Goal: Transaction & Acquisition: Obtain resource

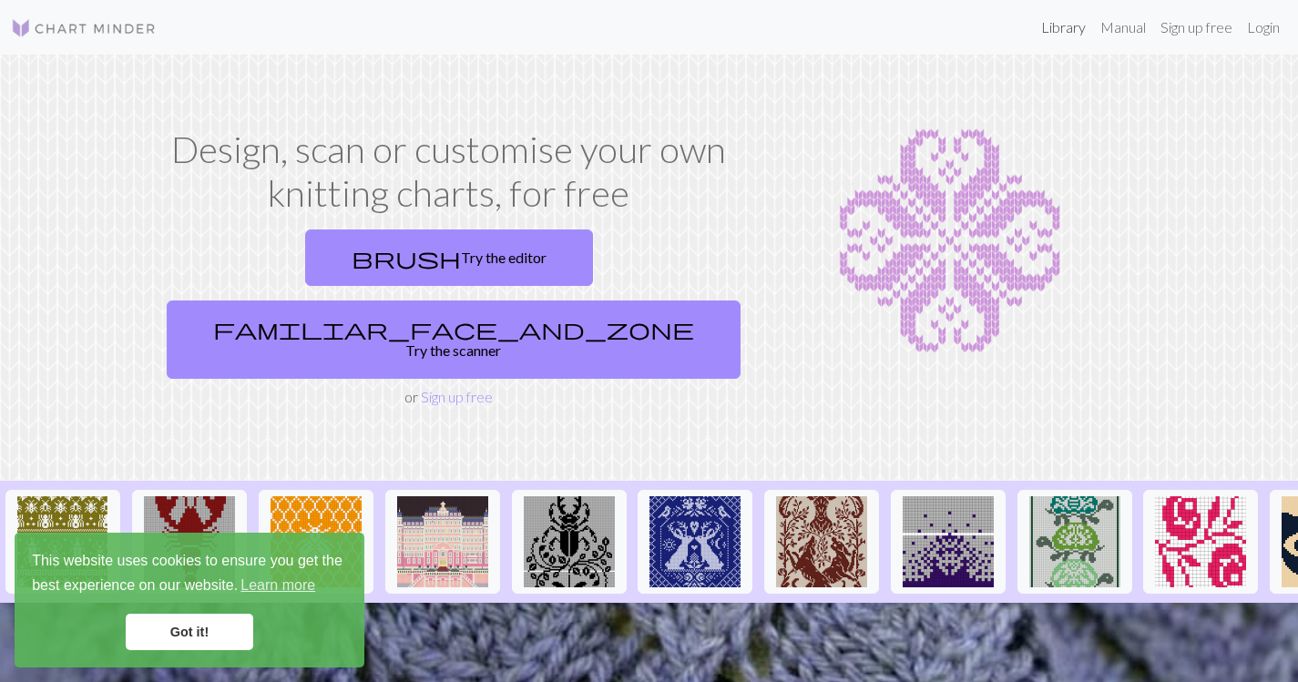
click at [1056, 24] on link "Library" at bounding box center [1063, 27] width 59 height 36
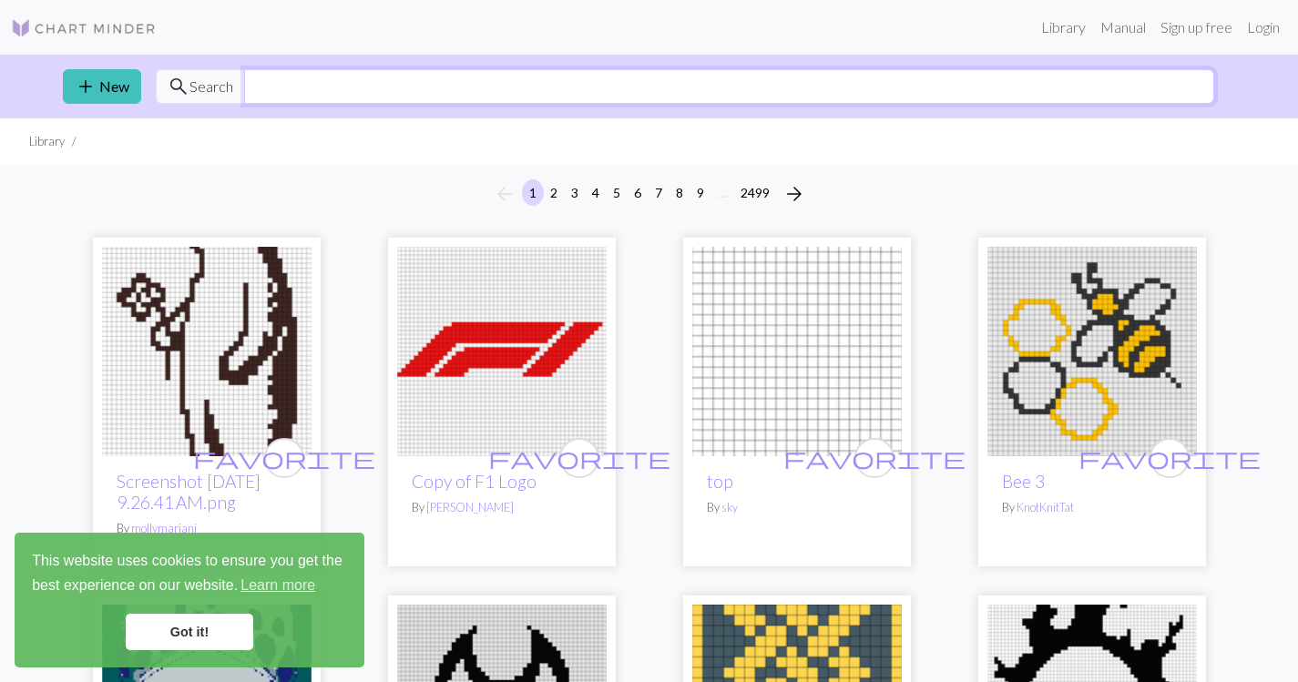
click at [566, 87] on input "text" at bounding box center [729, 86] width 970 height 35
type input "hedgehog"
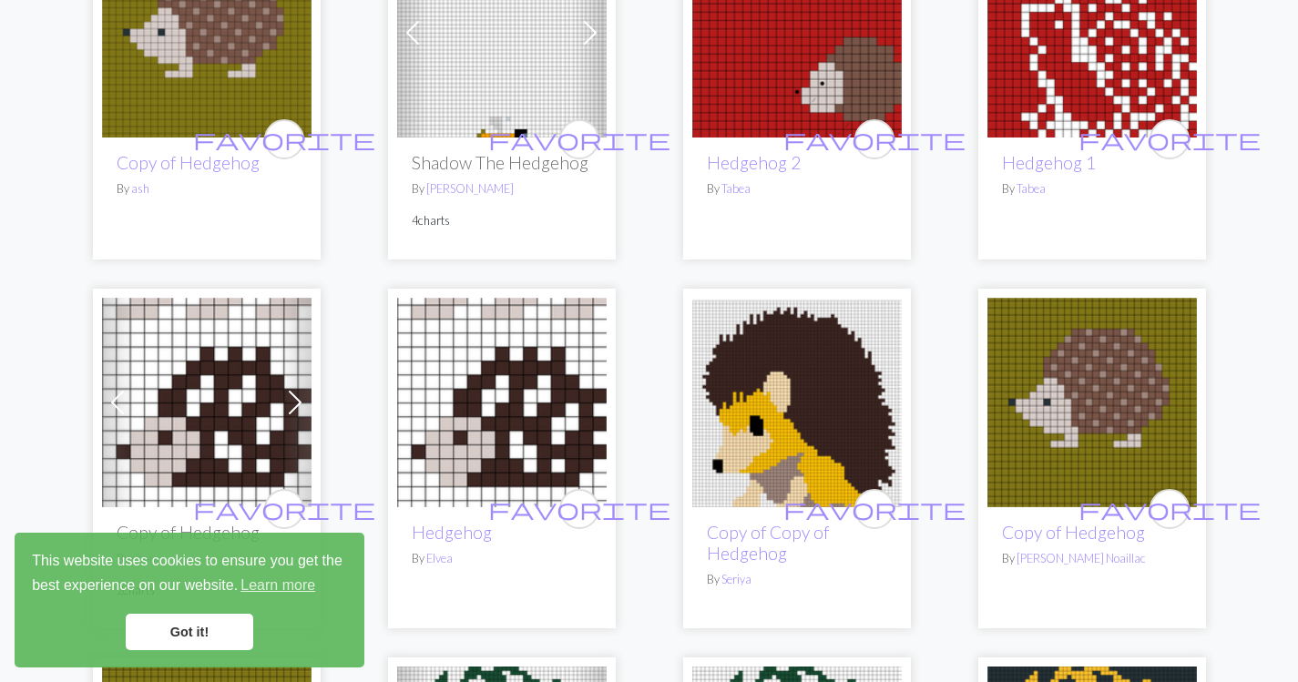
scroll to position [231, 0]
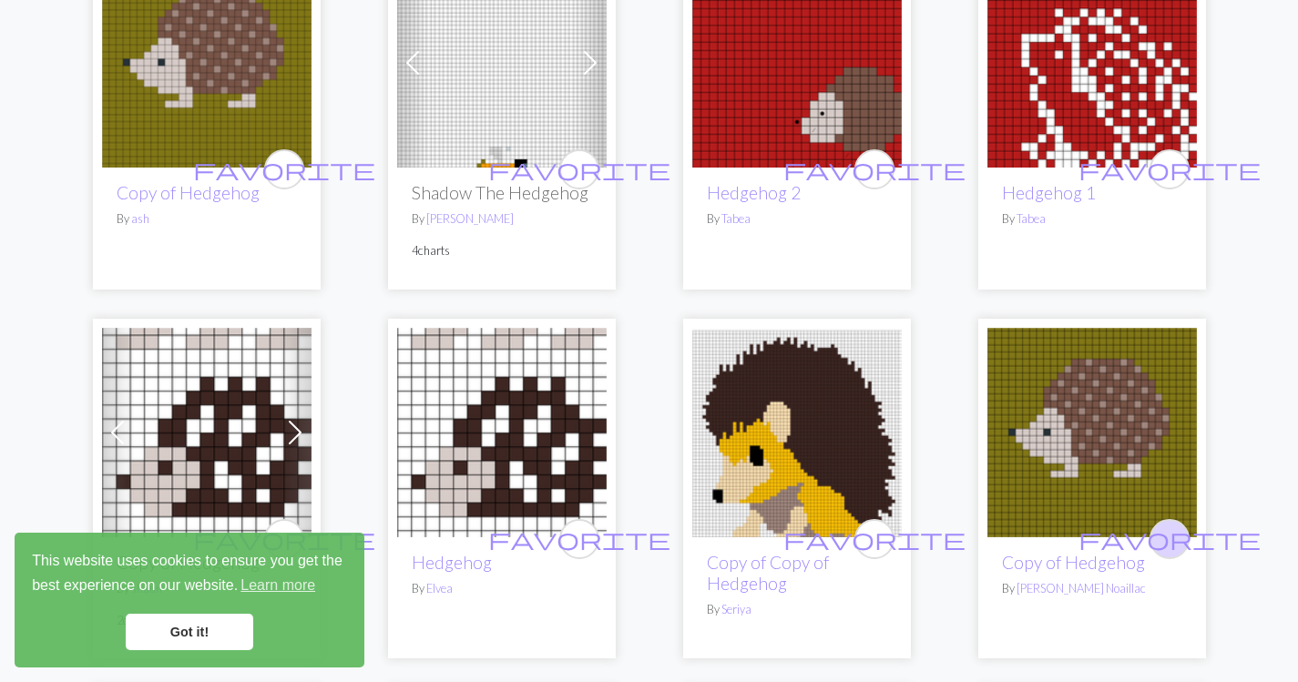
click at [1170, 529] on span "favorite" at bounding box center [1170, 539] width 182 height 28
